Goal: Task Accomplishment & Management: Manage account settings

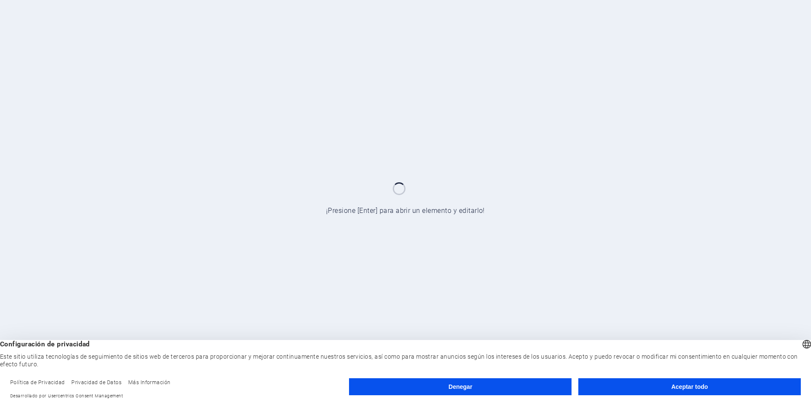
click at [696, 389] on font "Aceptar todo" at bounding box center [690, 386] width 37 height 7
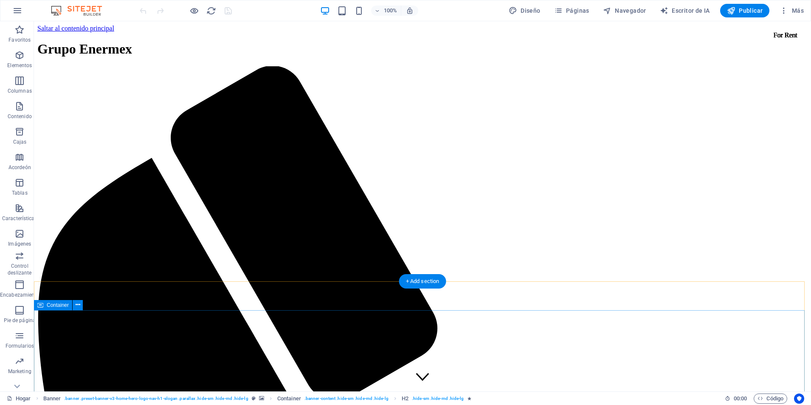
scroll to position [138, 0]
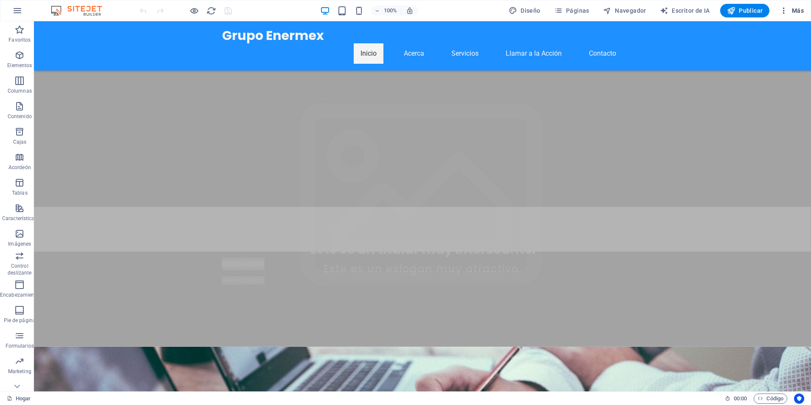
click at [793, 14] on font "Más" at bounding box center [798, 10] width 12 height 7
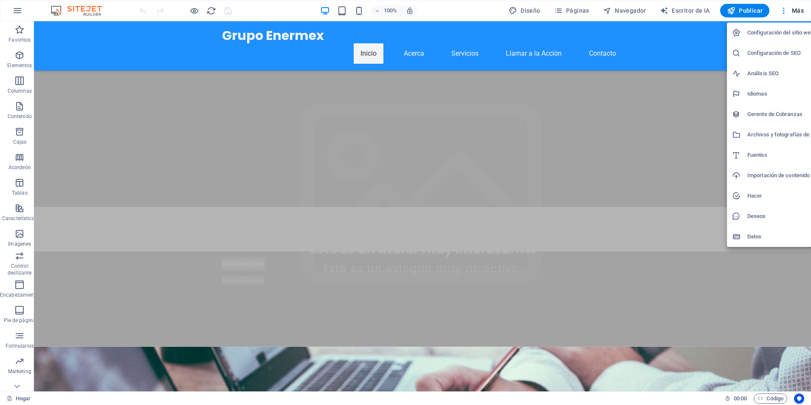
click at [765, 173] on font "Importación de contenido" at bounding box center [779, 175] width 62 height 6
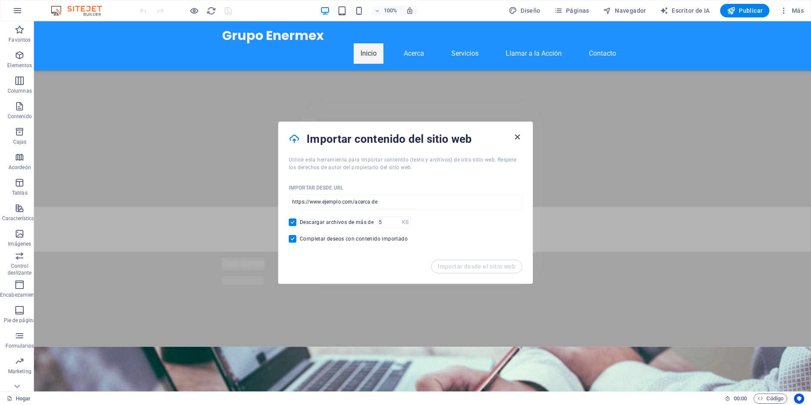
click at [517, 136] on icon "button" at bounding box center [518, 137] width 10 height 10
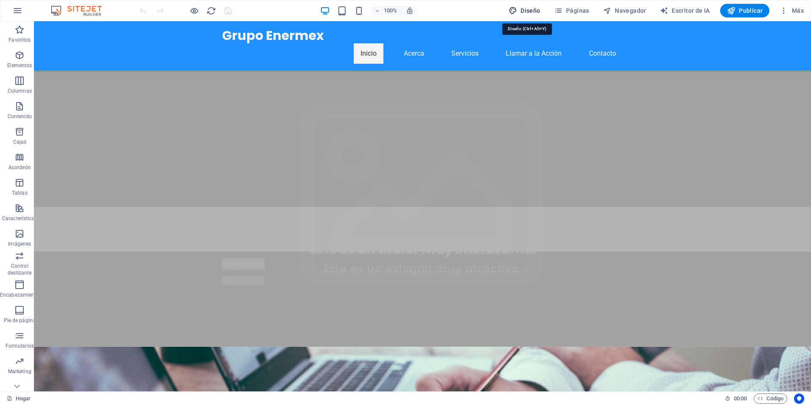
click at [517, 9] on icon "button" at bounding box center [513, 10] width 8 height 8
select select "px"
select select "200"
select select "px"
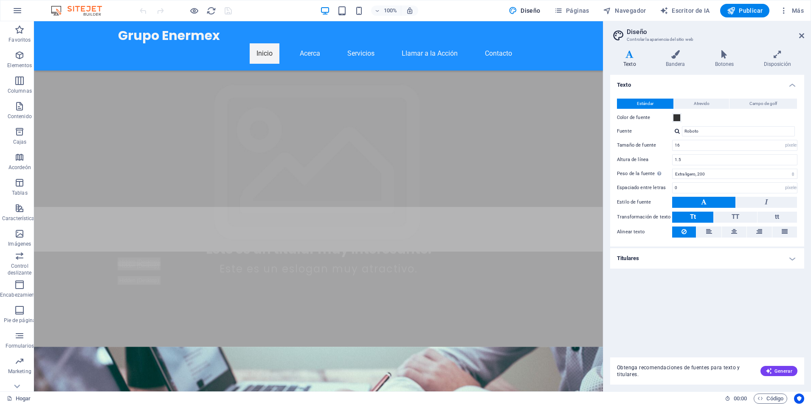
click at [82, 11] on img at bounding box center [81, 11] width 64 height 10
click at [16, 11] on icon "button" at bounding box center [17, 11] width 10 height 10
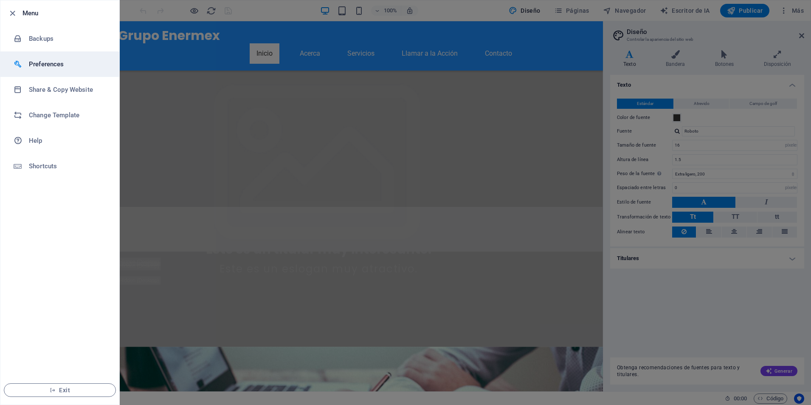
click at [27, 69] on li "Preferences" at bounding box center [59, 63] width 119 height 25
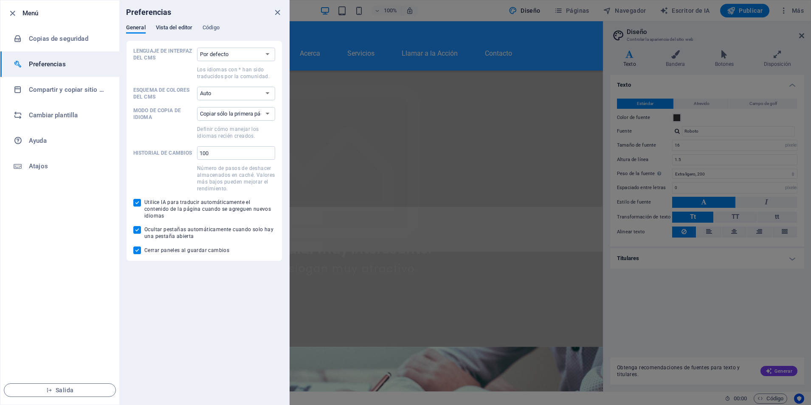
click at [161, 26] on font "Vista del editor" at bounding box center [174, 27] width 37 height 6
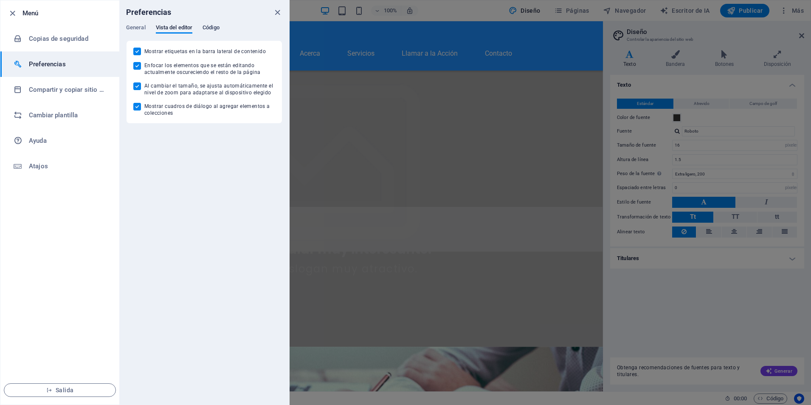
click at [220, 28] on font "Código" at bounding box center [211, 27] width 17 height 6
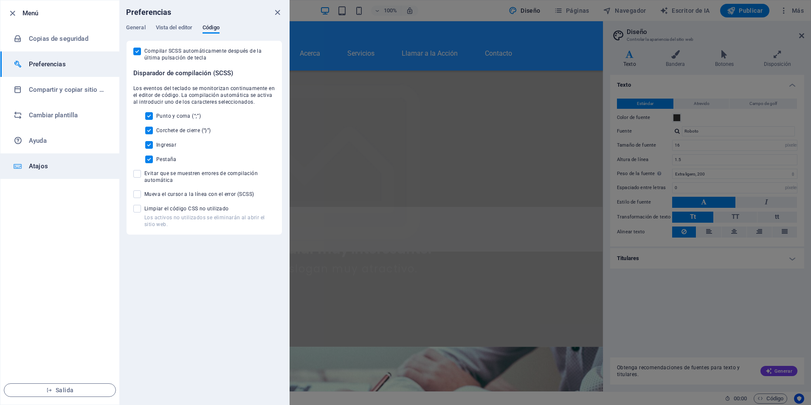
click at [37, 164] on font "Atajos" at bounding box center [38, 166] width 19 height 8
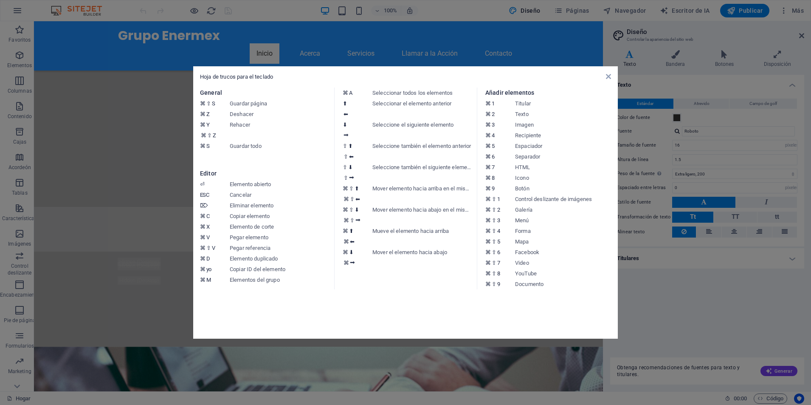
click at [609, 79] on icon at bounding box center [608, 76] width 5 height 7
